Goal: Information Seeking & Learning: Learn about a topic

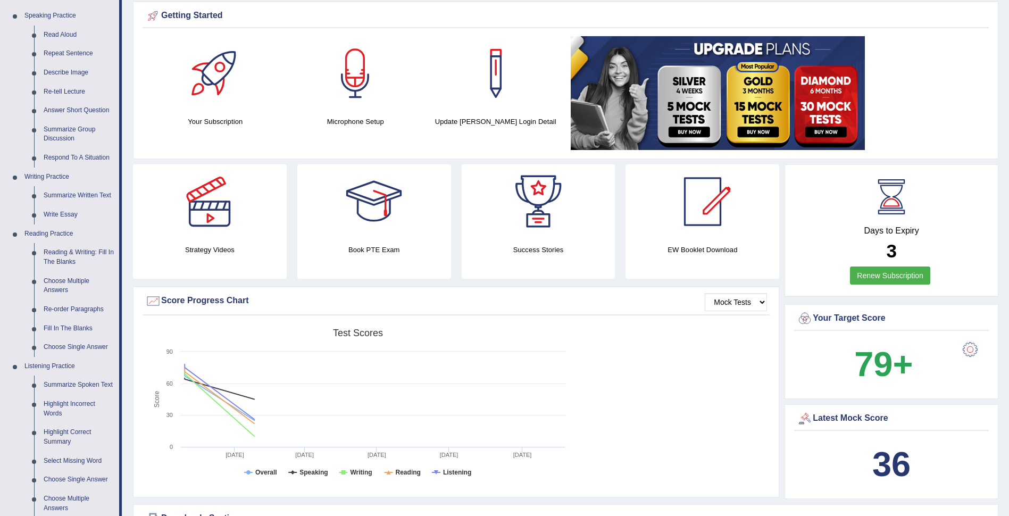
scroll to position [106, 0]
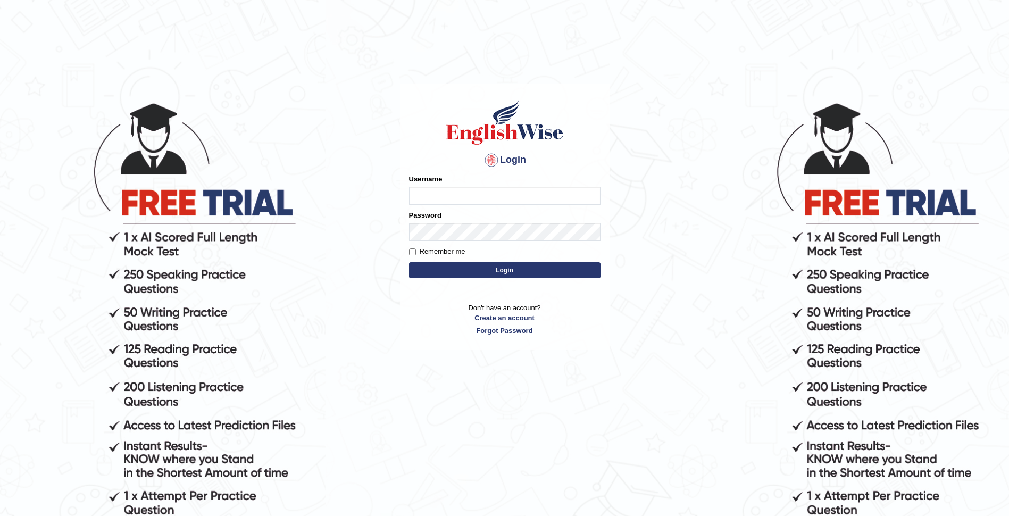
click at [437, 195] on input "Username" at bounding box center [504, 196] width 191 height 18
type input "jamesnjoku"
click at [367, 292] on body "Login Please fix the following errors: Username jamesnjoku Password Remember me…" at bounding box center [504, 309] width 1009 height 516
click at [412, 251] on input "Remember me" at bounding box center [412, 251] width 7 height 7
checkbox input "true"
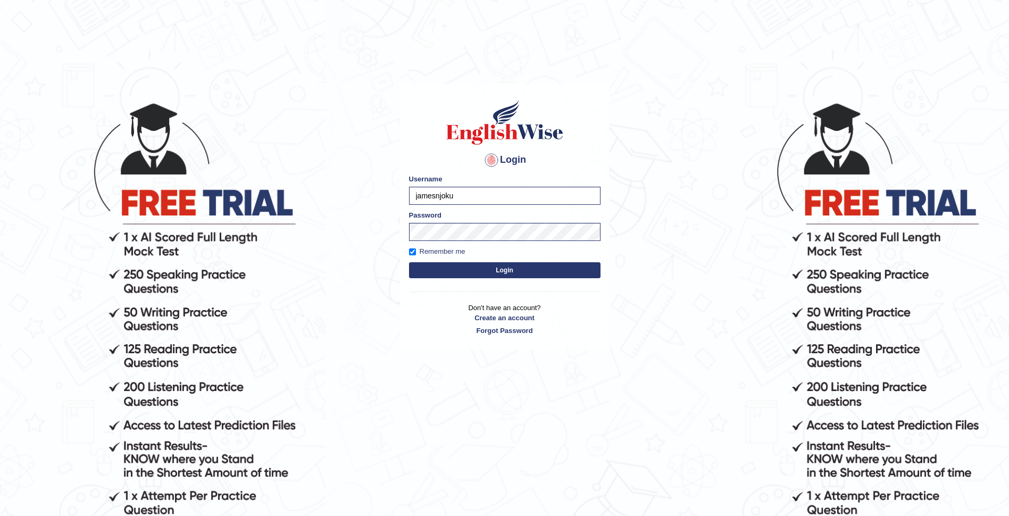
click at [499, 263] on button "Login" at bounding box center [504, 270] width 191 height 16
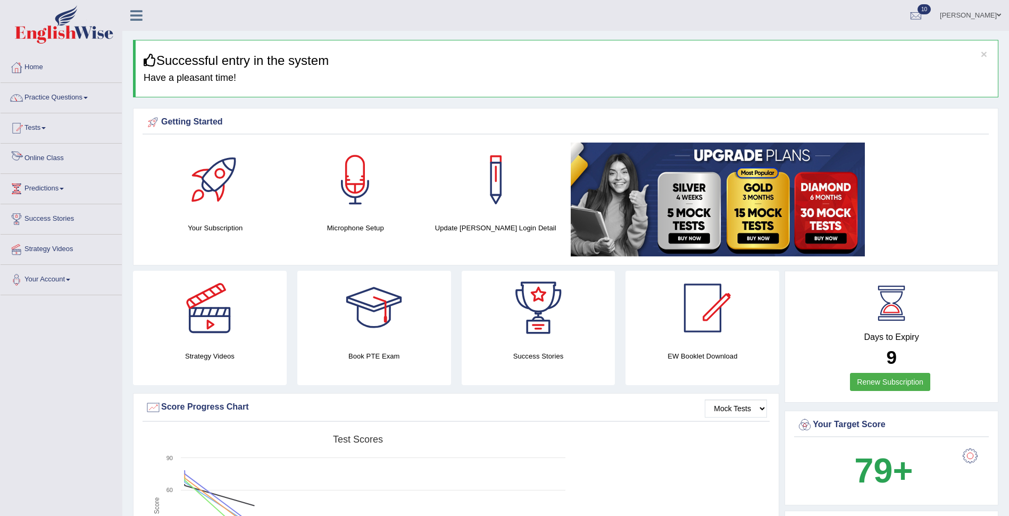
click at [36, 154] on link "Online Class" at bounding box center [61, 157] width 121 height 27
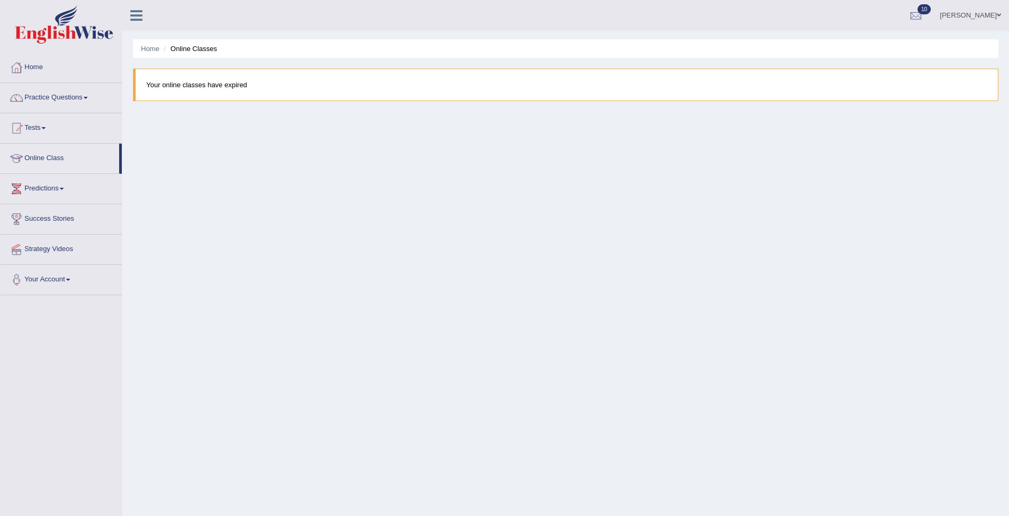
click at [49, 190] on link "Predictions" at bounding box center [61, 187] width 121 height 27
click at [43, 209] on link "Latest Predictions" at bounding box center [69, 213] width 99 height 19
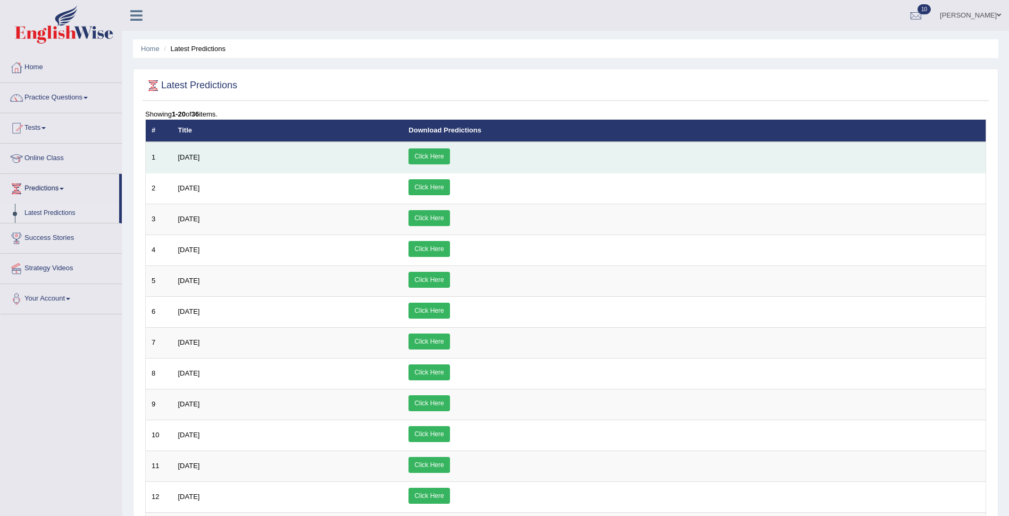
click at [449, 152] on link "Click Here" at bounding box center [428, 156] width 41 height 16
